Goal: Task Accomplishment & Management: Understand process/instructions

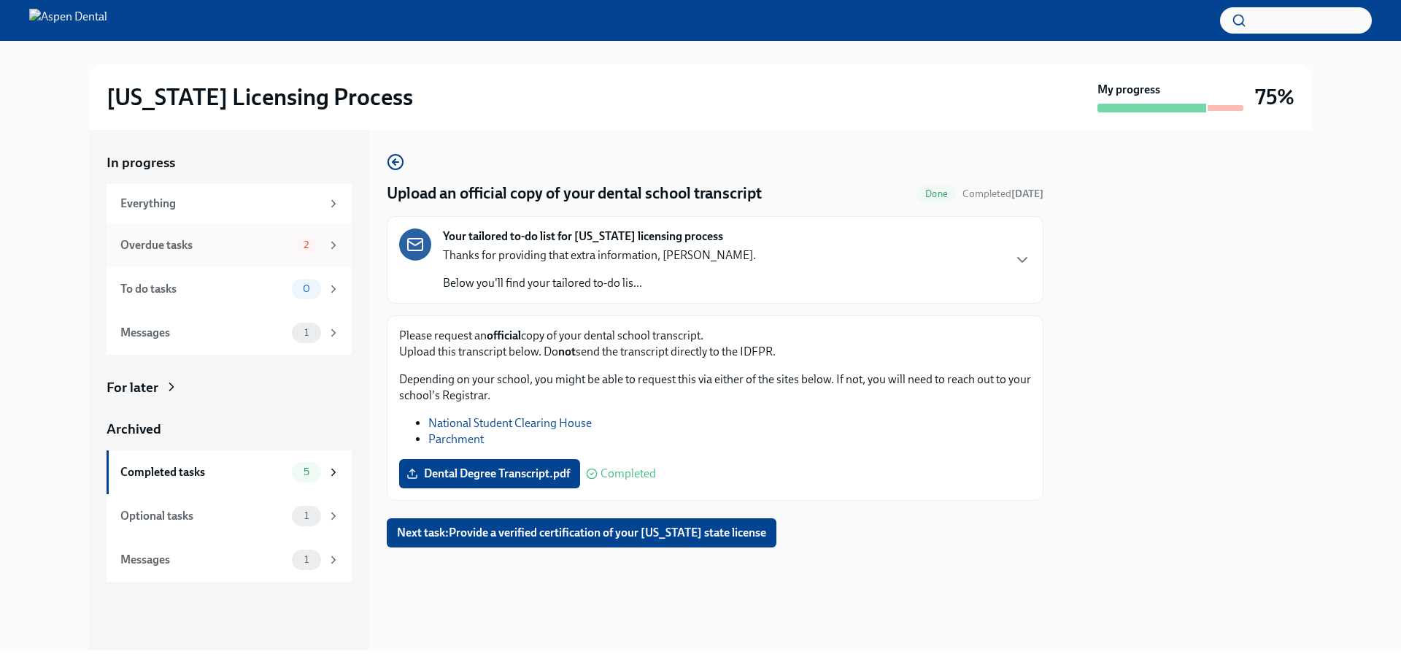
click at [291, 244] on div "Overdue tasks 2" at bounding box center [230, 245] width 220 height 20
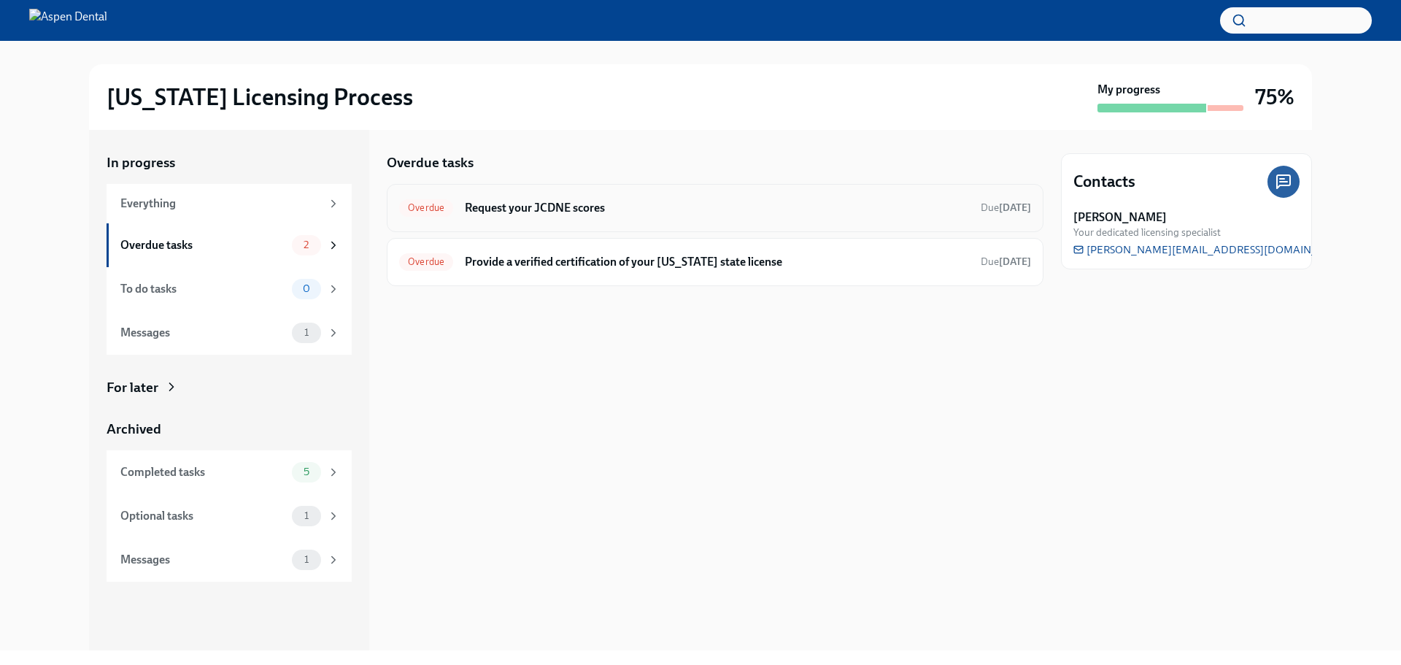
click at [689, 212] on h6 "Request your JCDNE scores" at bounding box center [717, 208] width 504 height 16
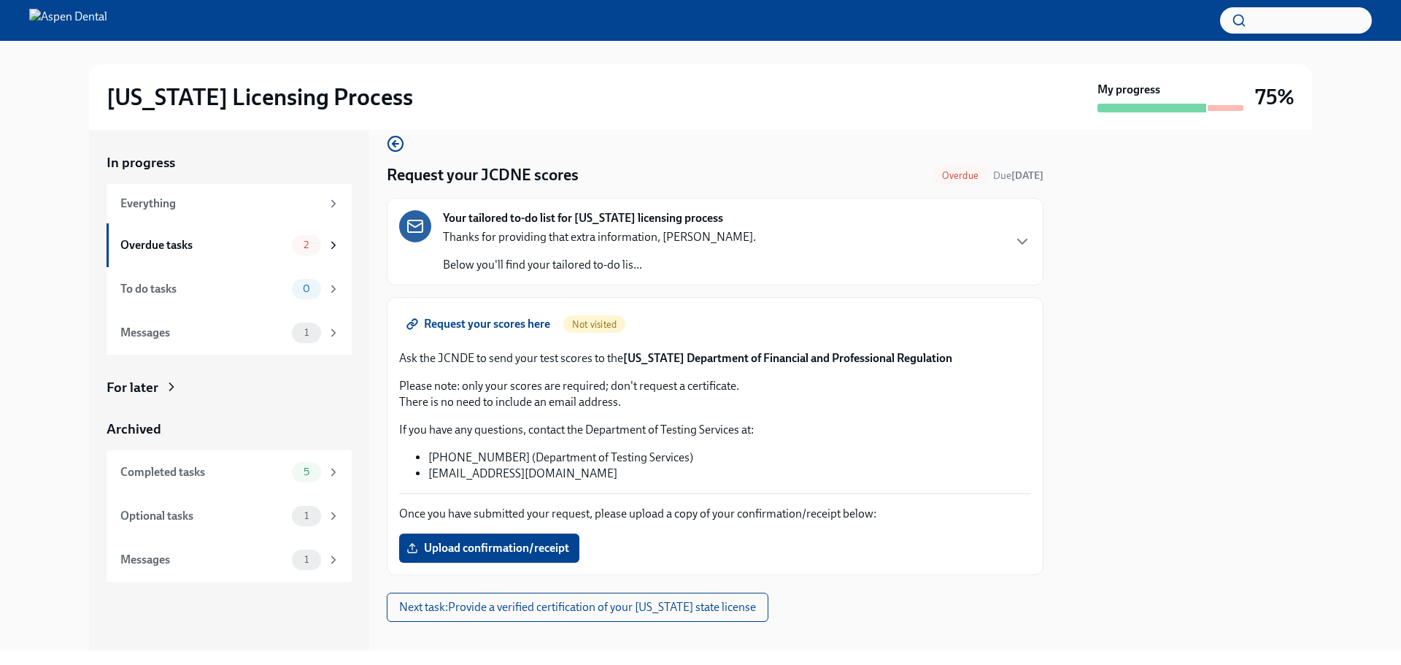
scroll to position [36, 0]
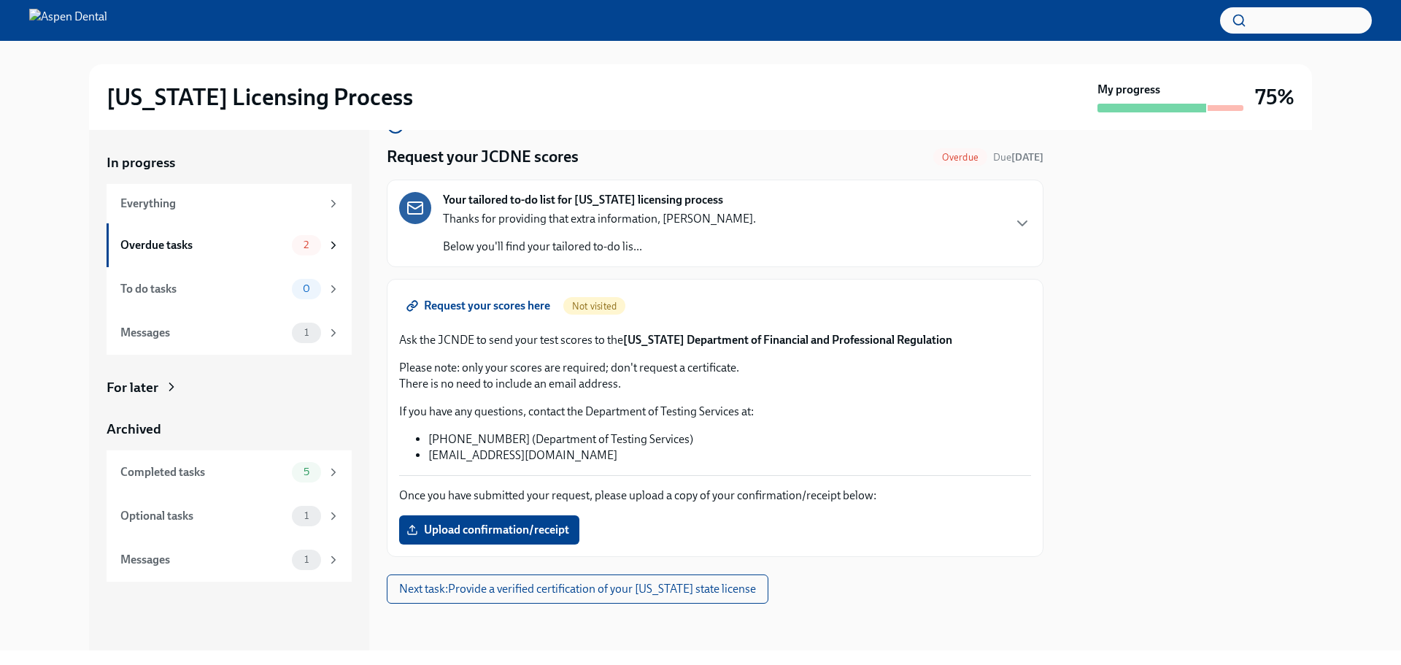
click at [515, 304] on span "Request your scores here" at bounding box center [479, 305] width 141 height 15
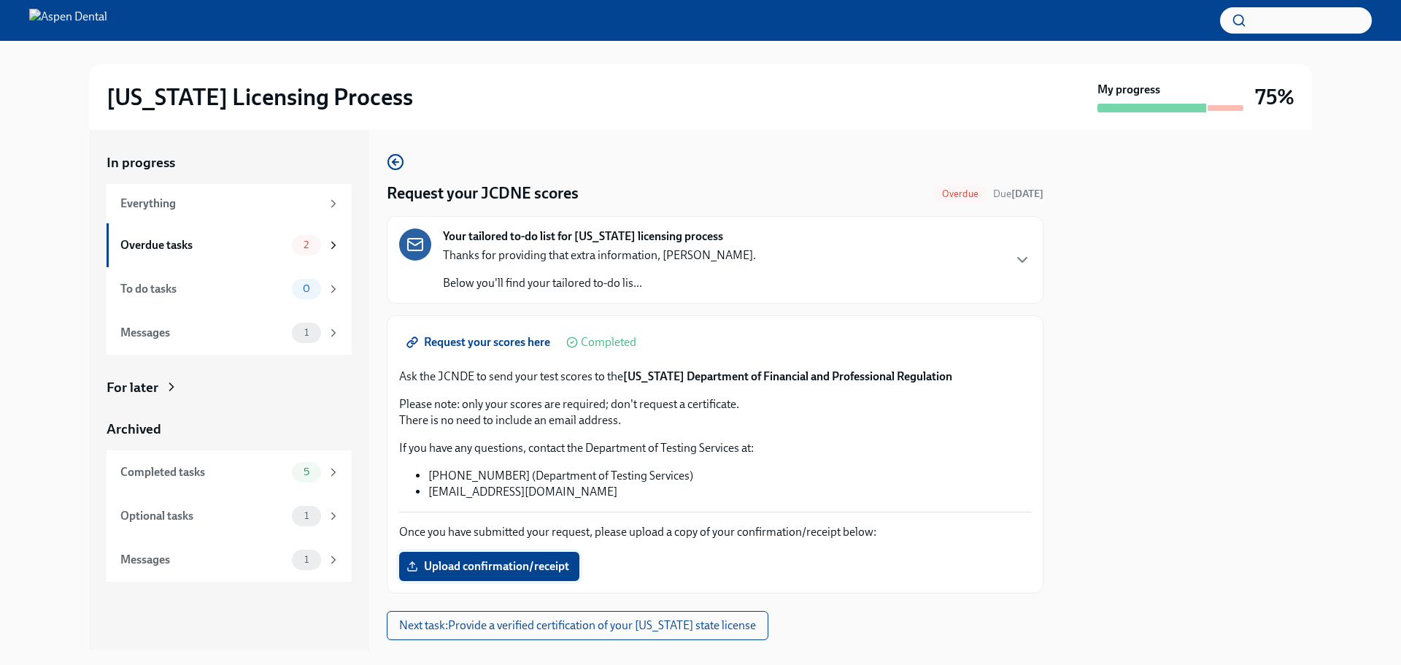
click at [498, 566] on span "Upload confirmation/receipt" at bounding box center [489, 566] width 160 height 15
click at [0, 0] on input "Upload confirmation/receipt" at bounding box center [0, 0] width 0 height 0
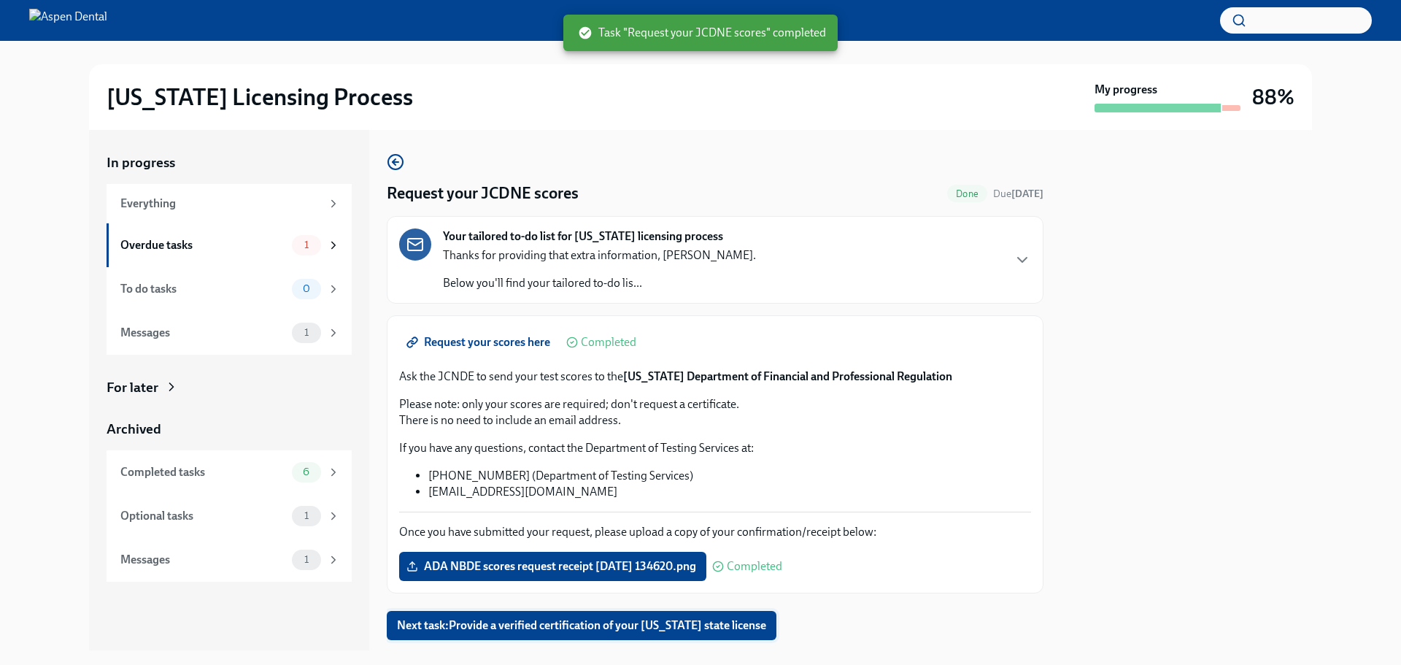
click at [583, 620] on span "Next task : Provide a verified certification of your [US_STATE] state license" at bounding box center [581, 625] width 369 height 15
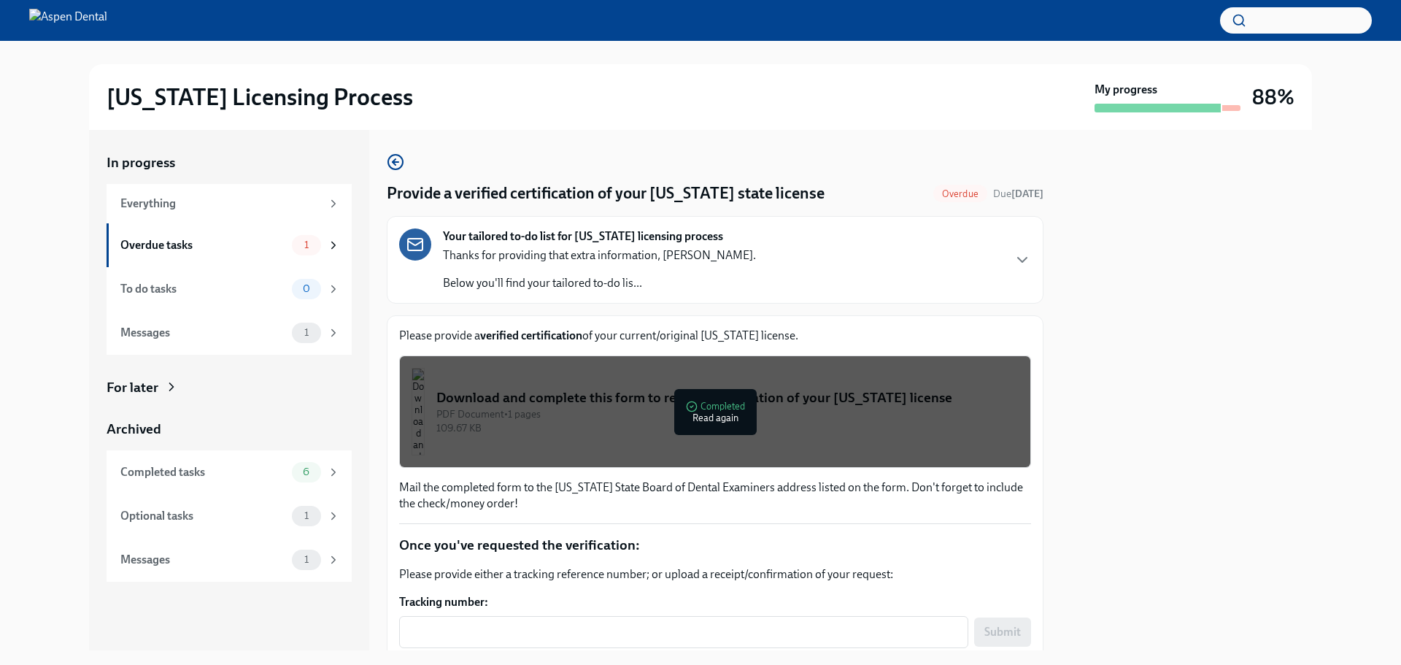
click at [1183, 477] on div at bounding box center [1186, 390] width 251 height 520
click at [1193, 342] on div at bounding box center [1186, 390] width 251 height 520
